Goal: Task Accomplishment & Management: Use online tool/utility

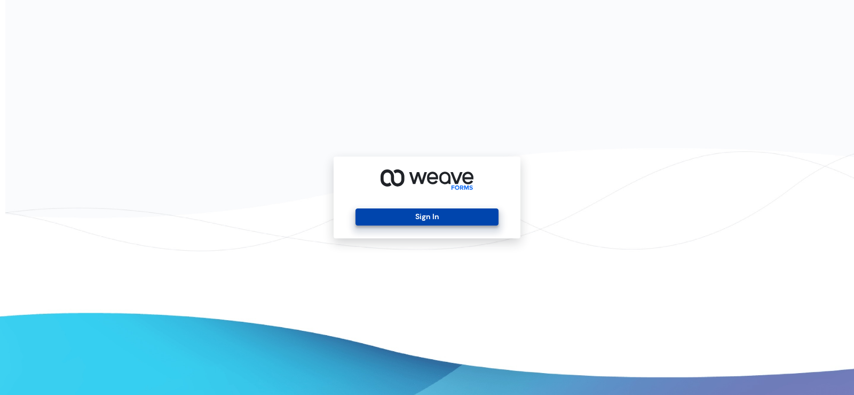
click at [466, 218] on button "Sign In" at bounding box center [427, 216] width 143 height 17
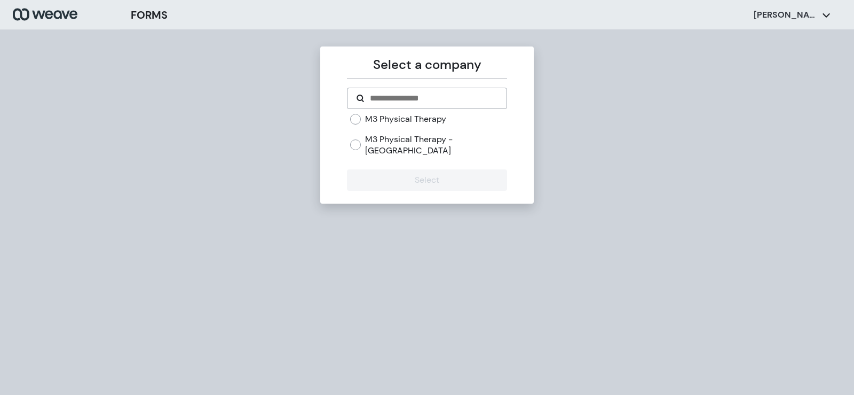
click at [388, 117] on label "M3 Physical Therapy" at bounding box center [405, 119] width 81 height 12
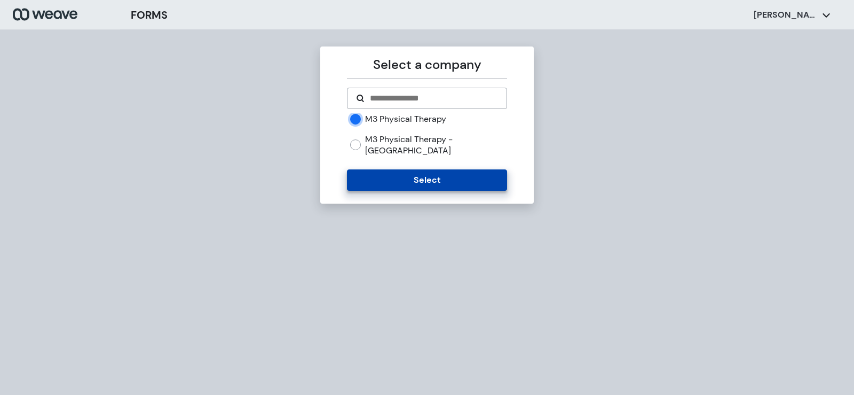
click at [396, 169] on button "Select" at bounding box center [427, 179] width 160 height 21
